Goal: Complete application form

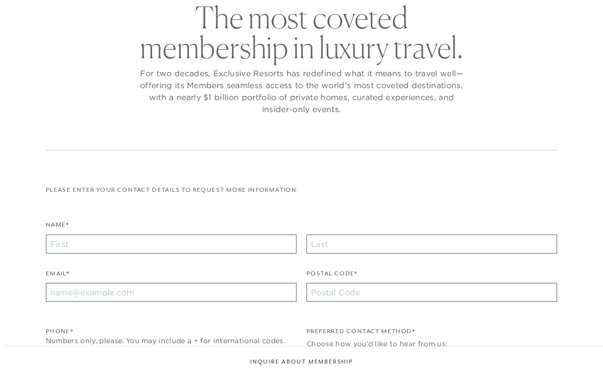
checkbox input "false"
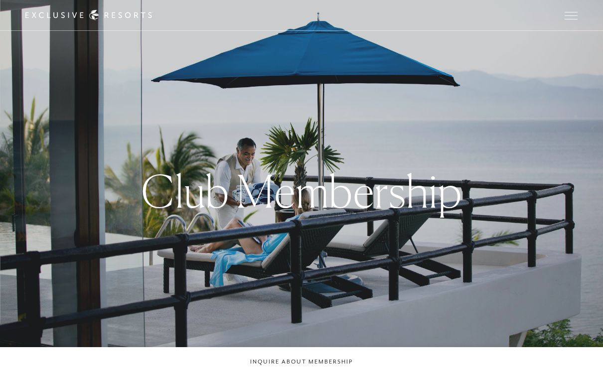
scroll to position [20, 0]
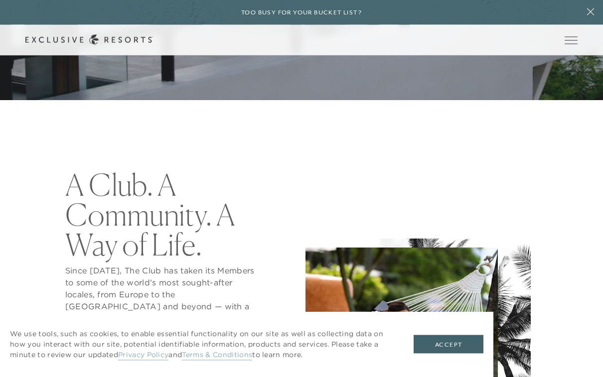
click at [453, 354] on button "Accept" at bounding box center [449, 344] width 70 height 19
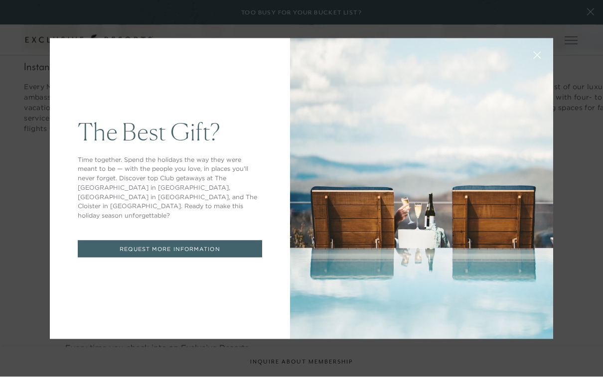
scroll to position [1407, 0]
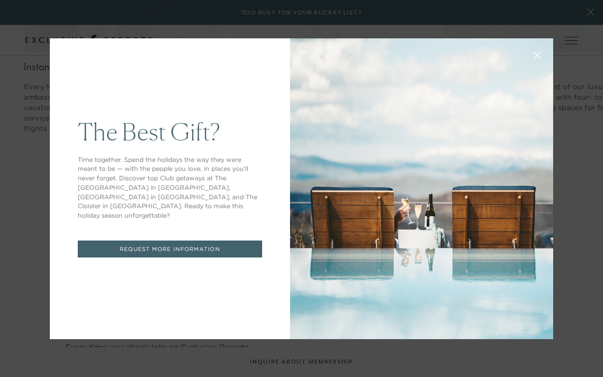
click at [538, 59] on icon at bounding box center [537, 54] width 7 height 7
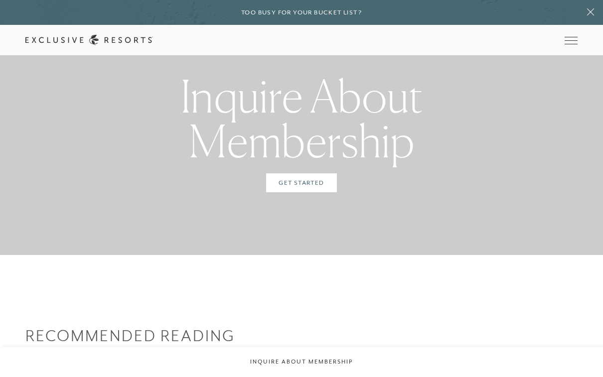
scroll to position [2812, 0]
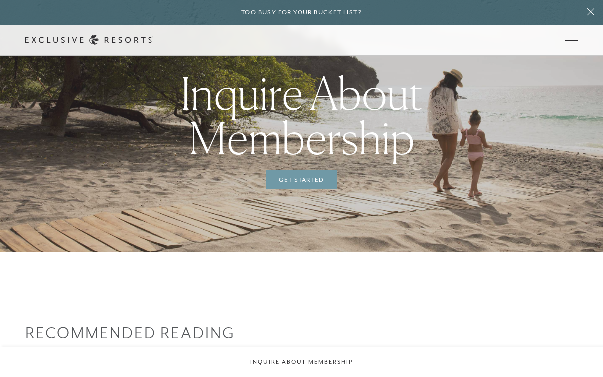
click at [301, 179] on link "Get Started" at bounding box center [301, 179] width 70 height 19
